Goal: Check status

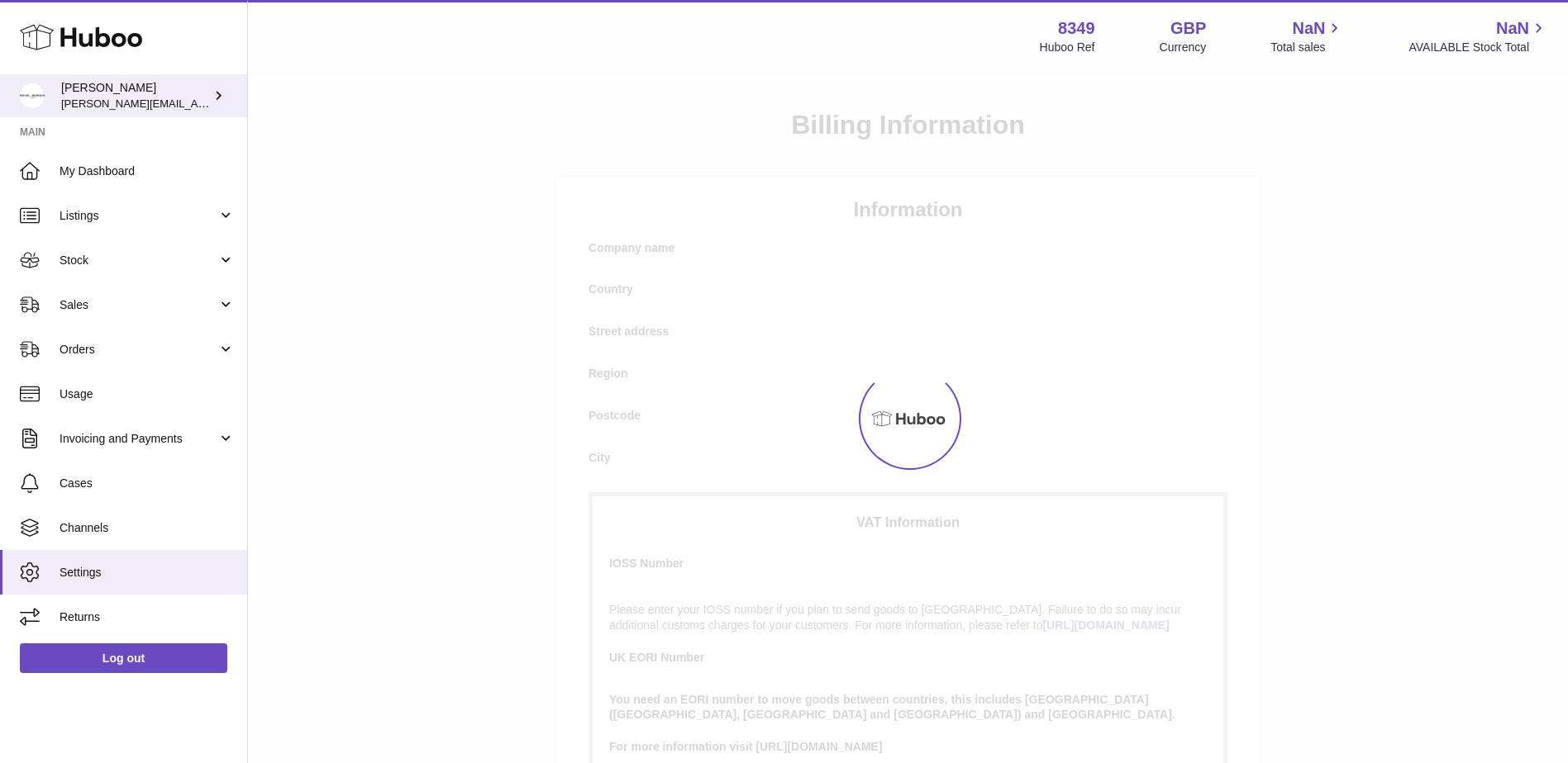
select select
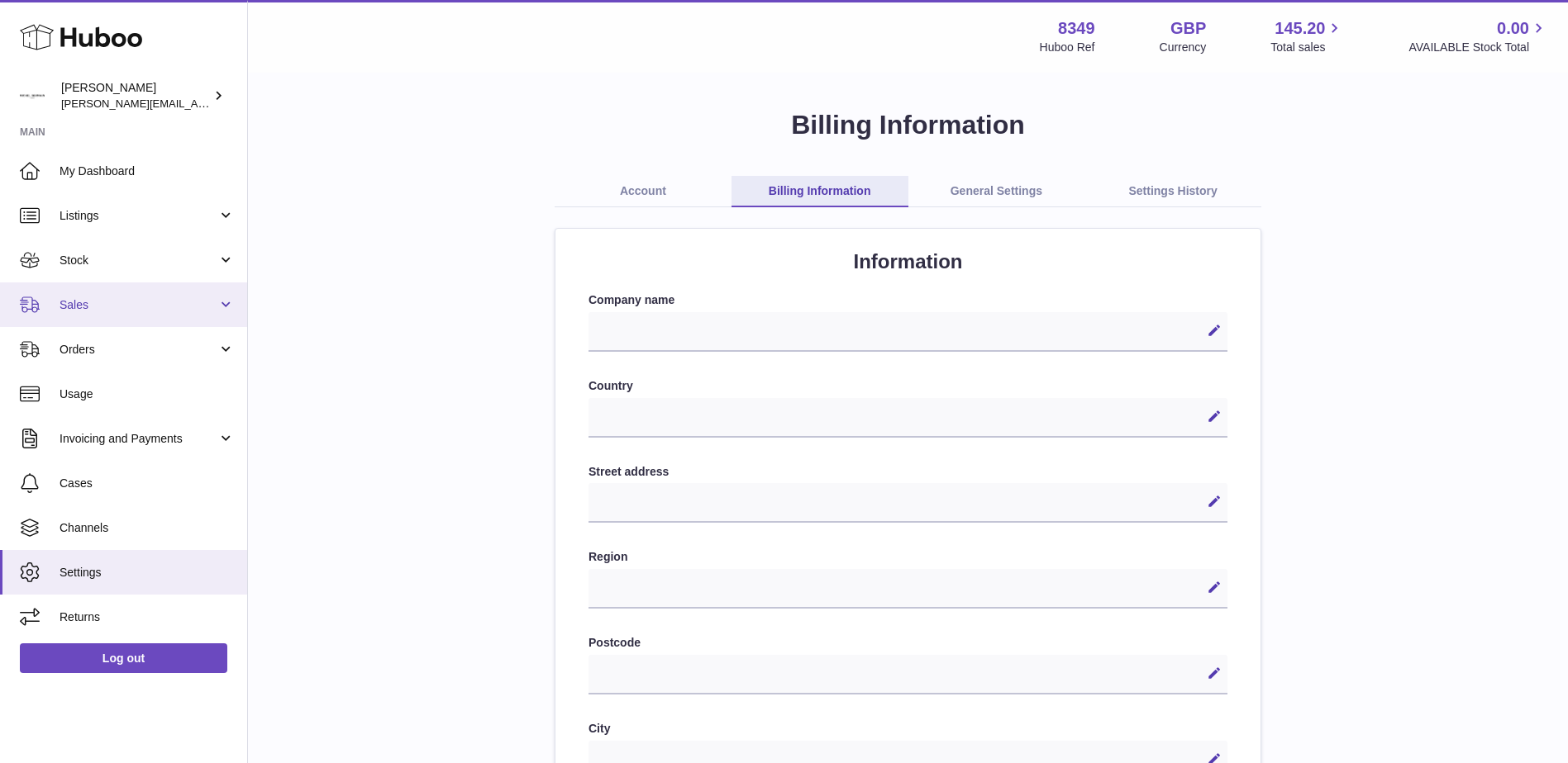
click at [68, 306] on span "Sales" at bounding box center [138, 305] width 157 height 15
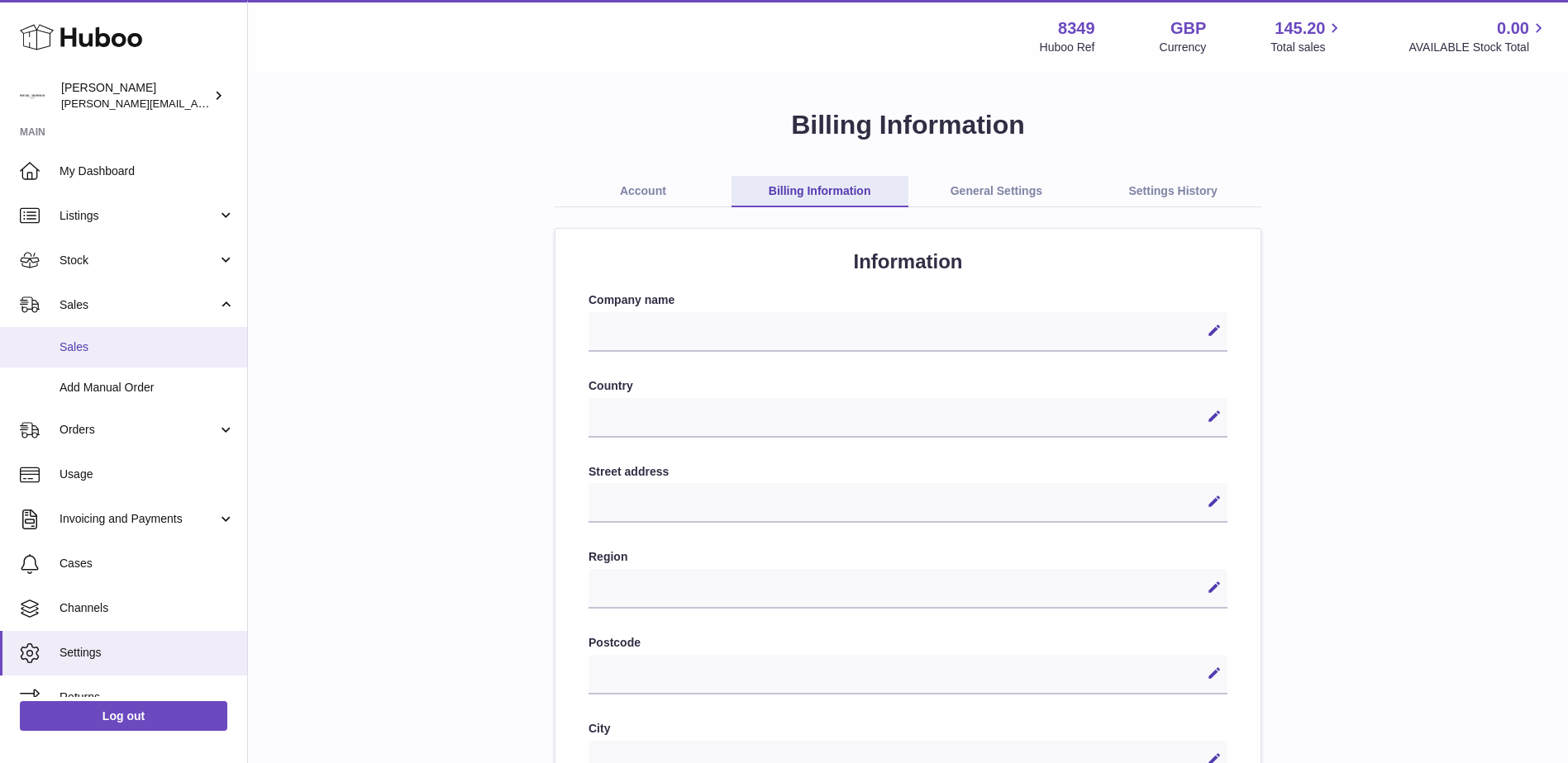
click at [71, 351] on span "Sales" at bounding box center [147, 348] width 176 height 15
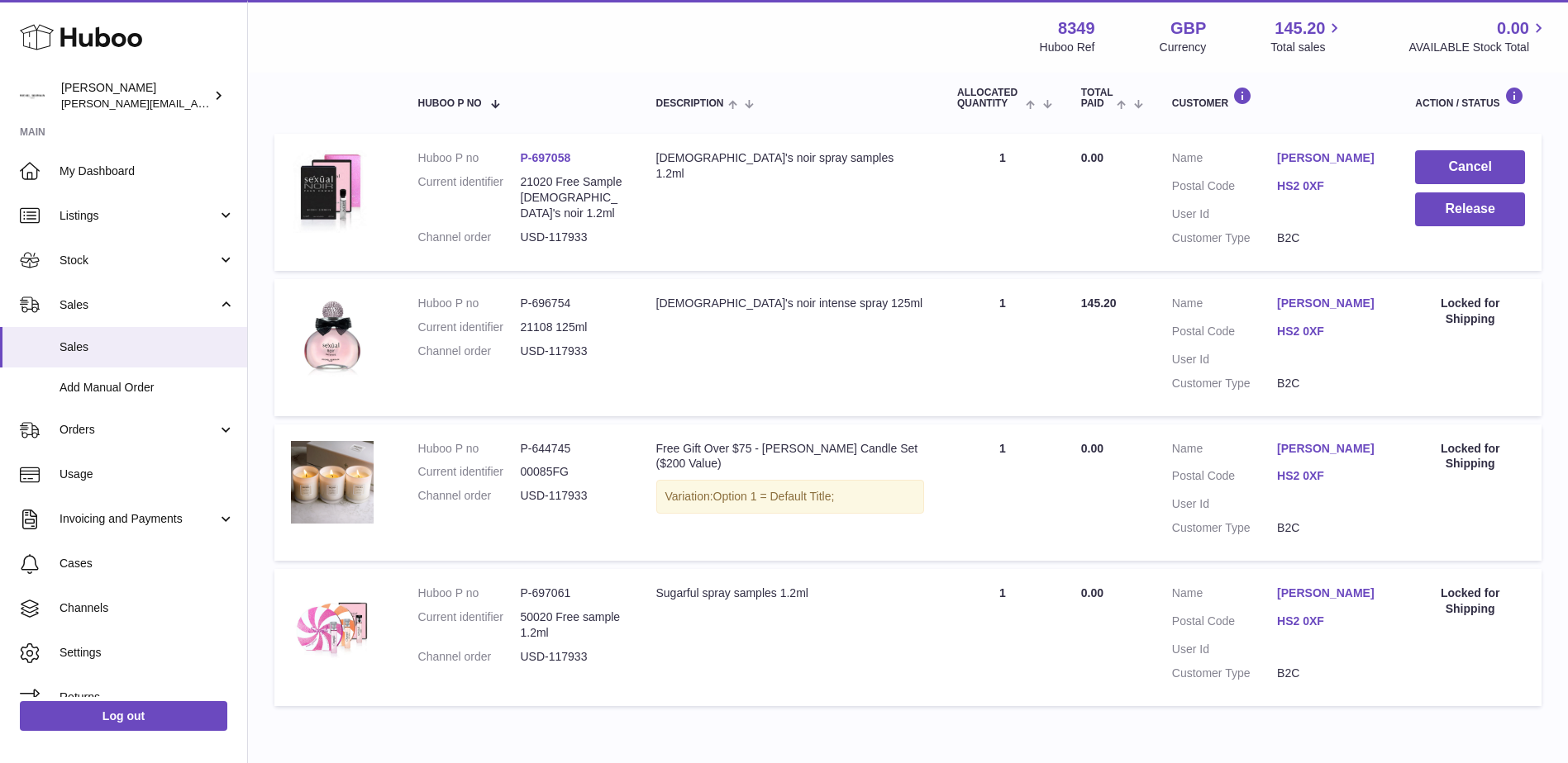
scroll to position [330, 0]
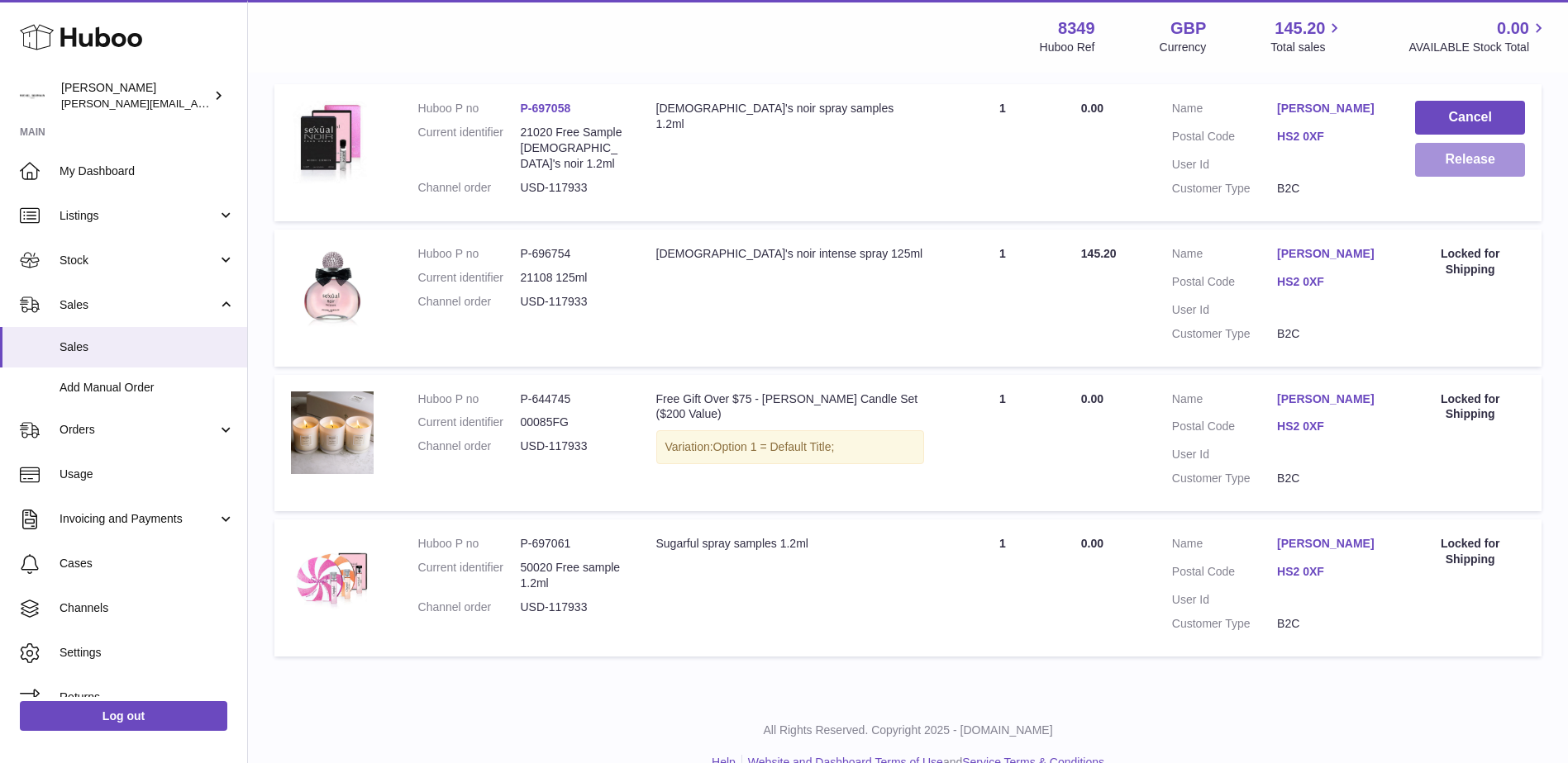
click at [1464, 163] on button "Release" at bounding box center [1470, 159] width 110 height 34
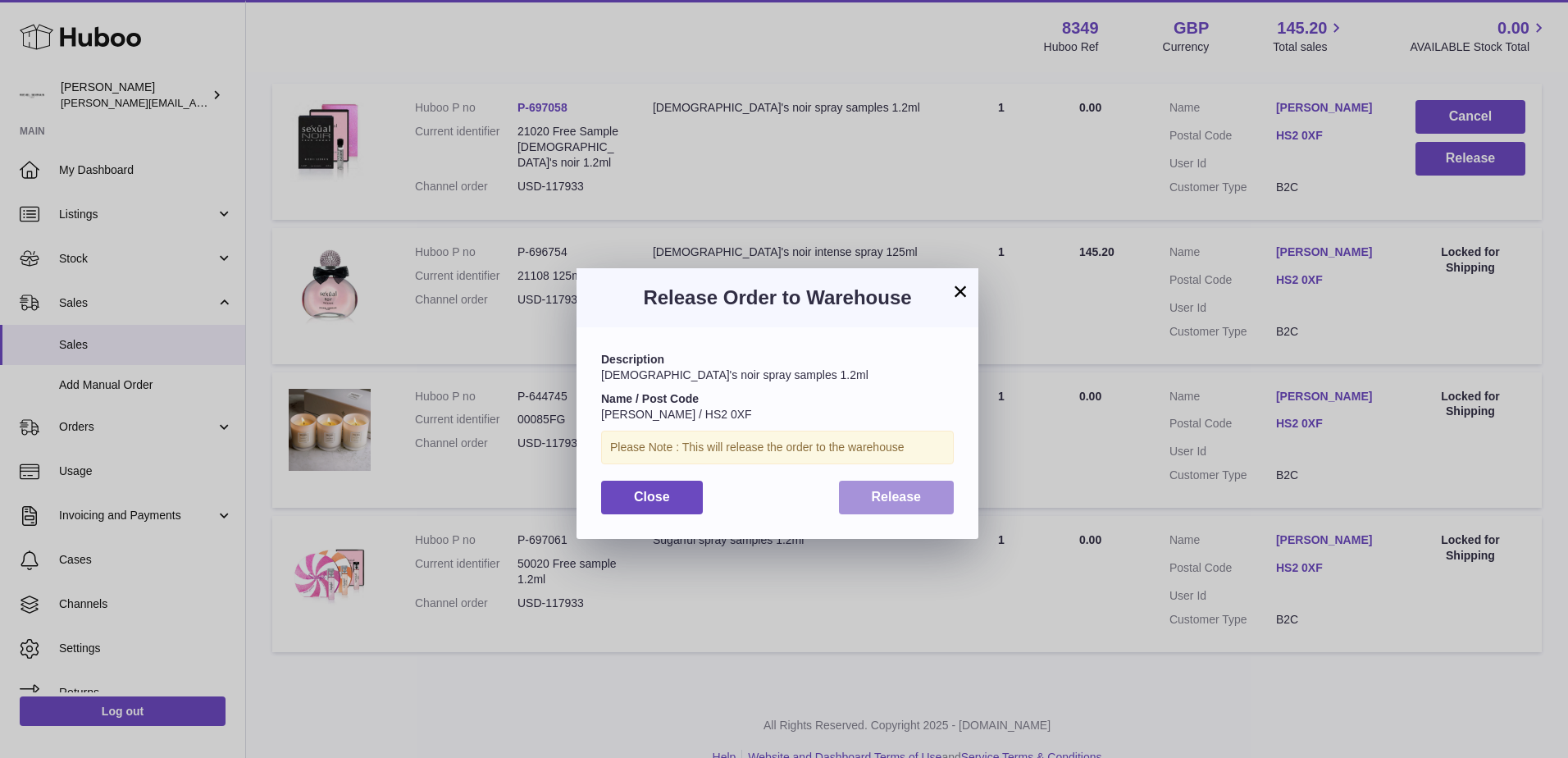
click at [896, 498] on span "Release" at bounding box center [897, 497] width 50 height 14
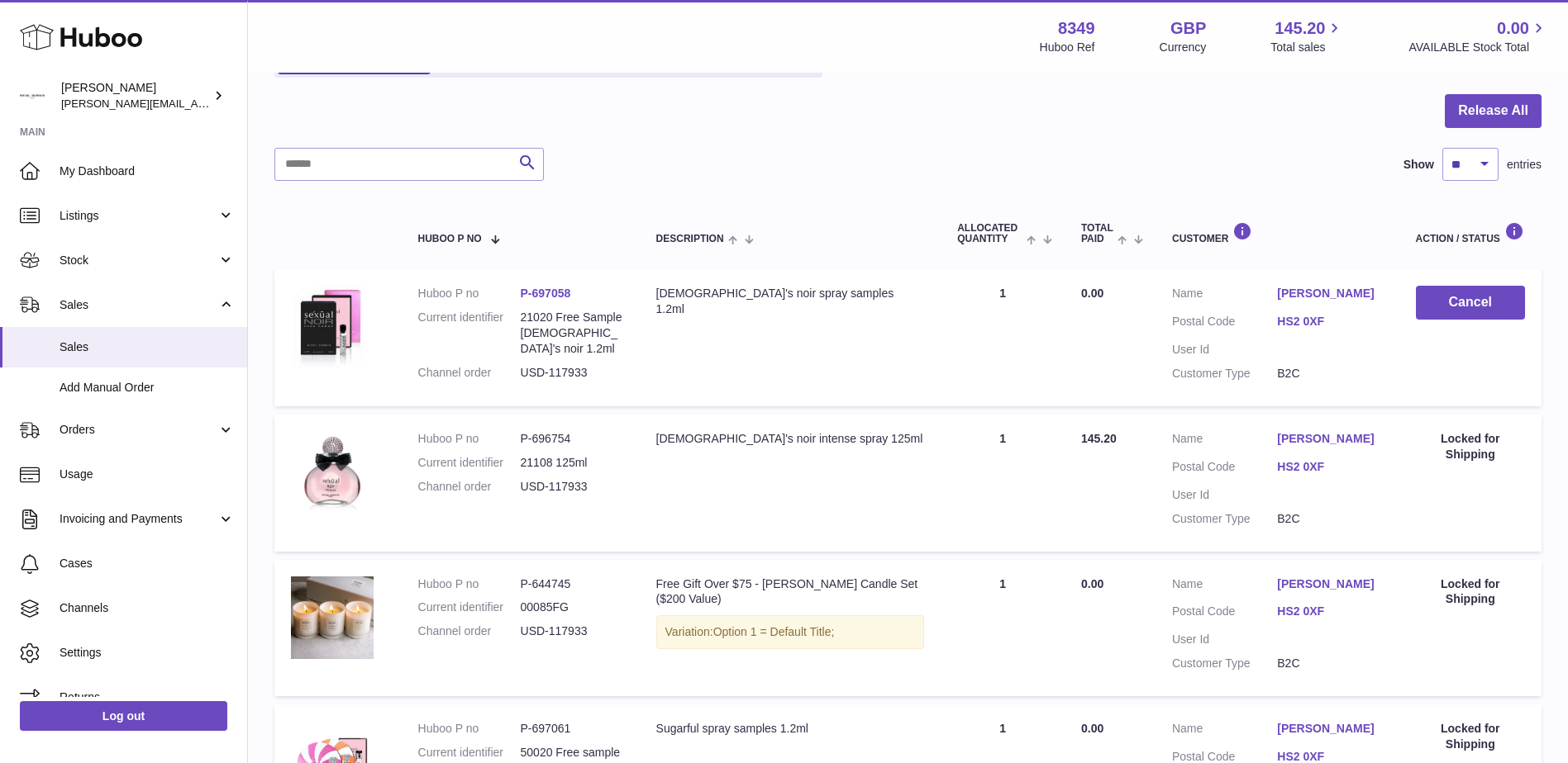
scroll to position [31, 0]
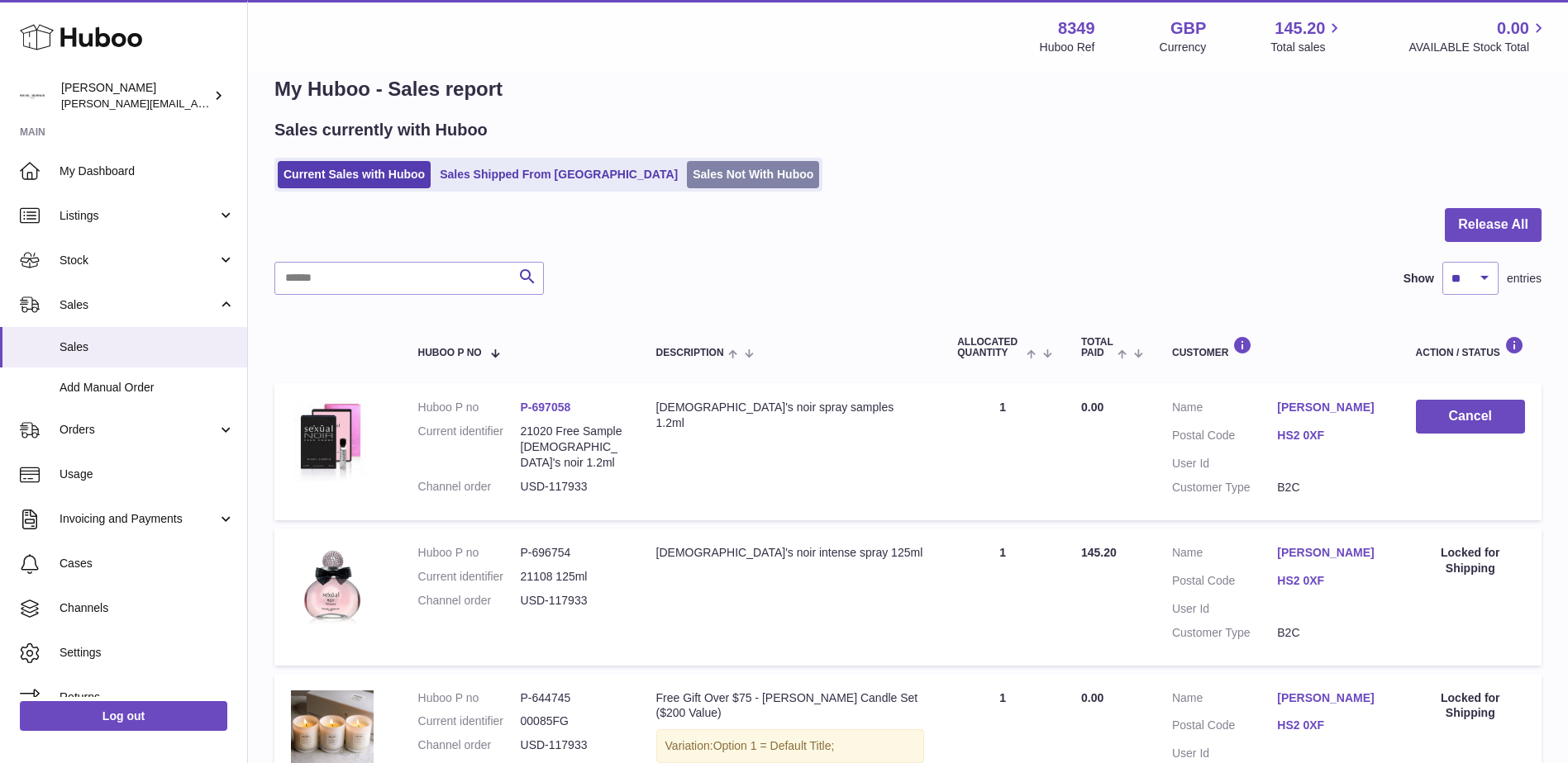
click at [687, 177] on link "Sales Not With Huboo" at bounding box center [753, 175] width 133 height 28
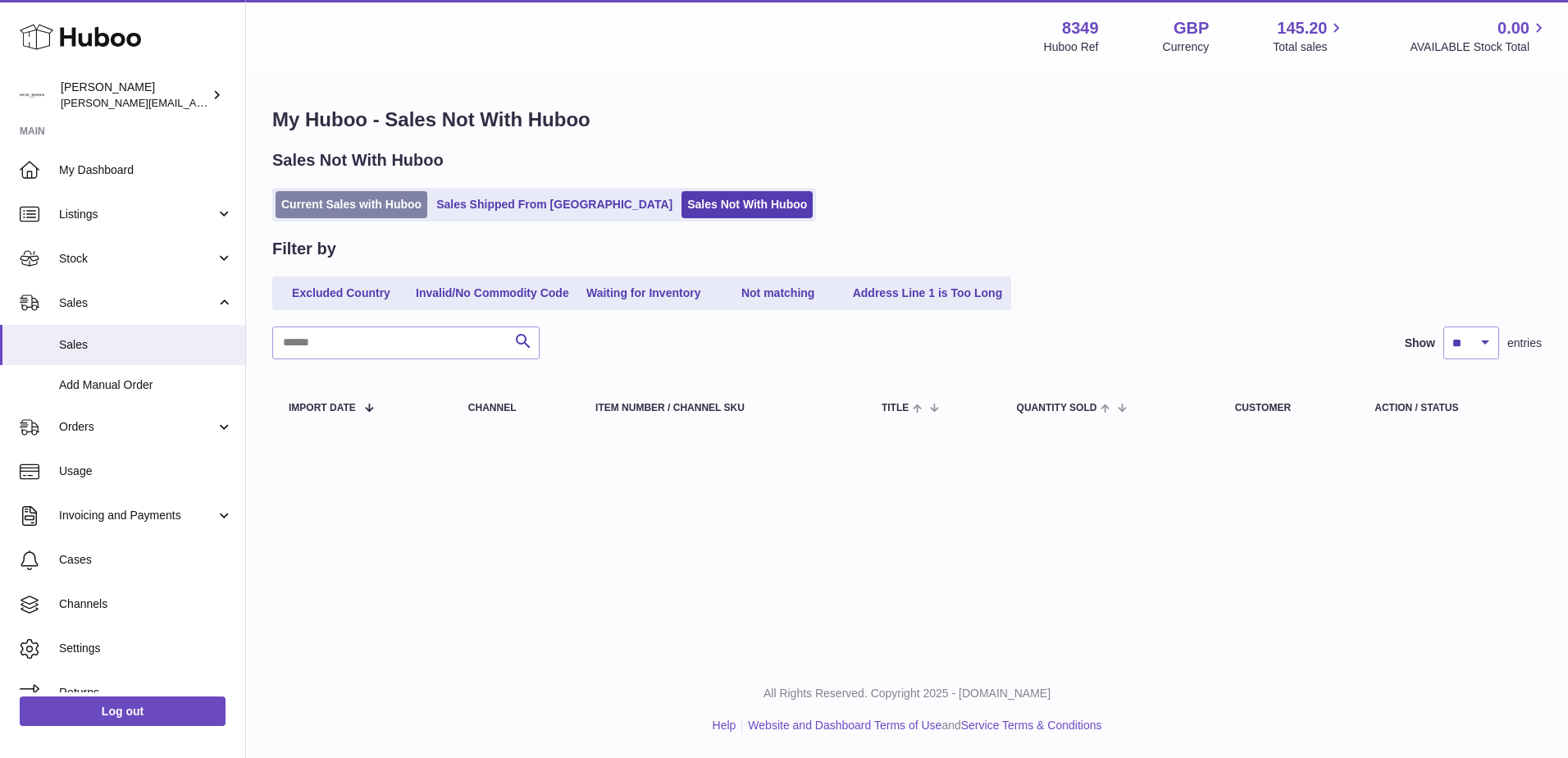
click at [341, 199] on link "Current Sales with Huboo" at bounding box center [352, 205] width 152 height 27
